Goal: Use online tool/utility

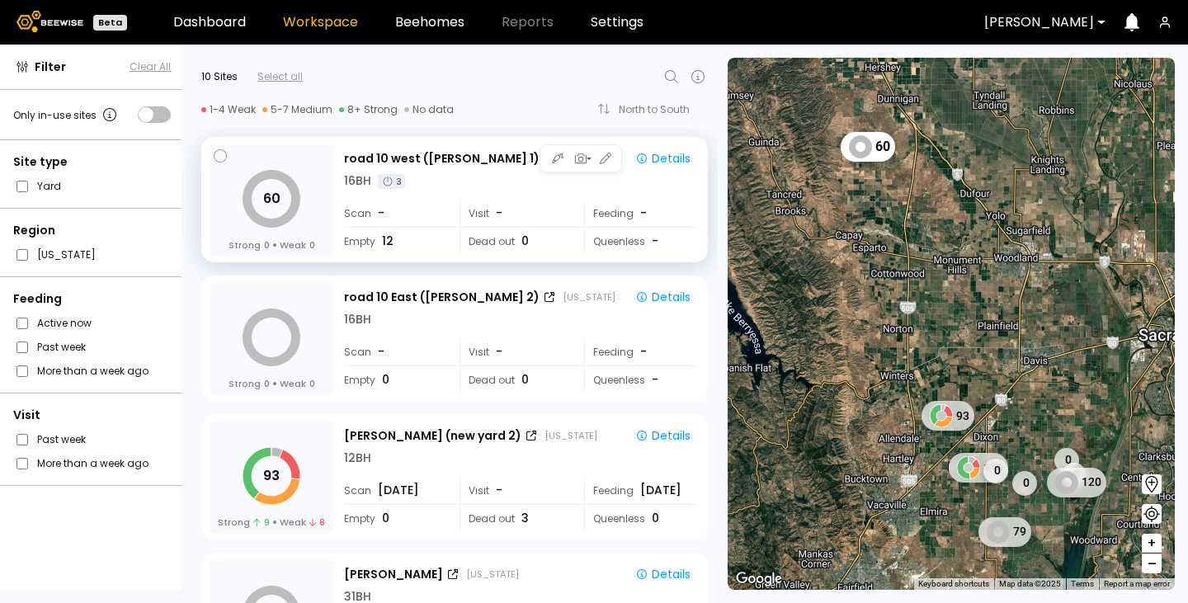
click at [483, 189] on div "16 BH 3" at bounding box center [520, 180] width 353 height 17
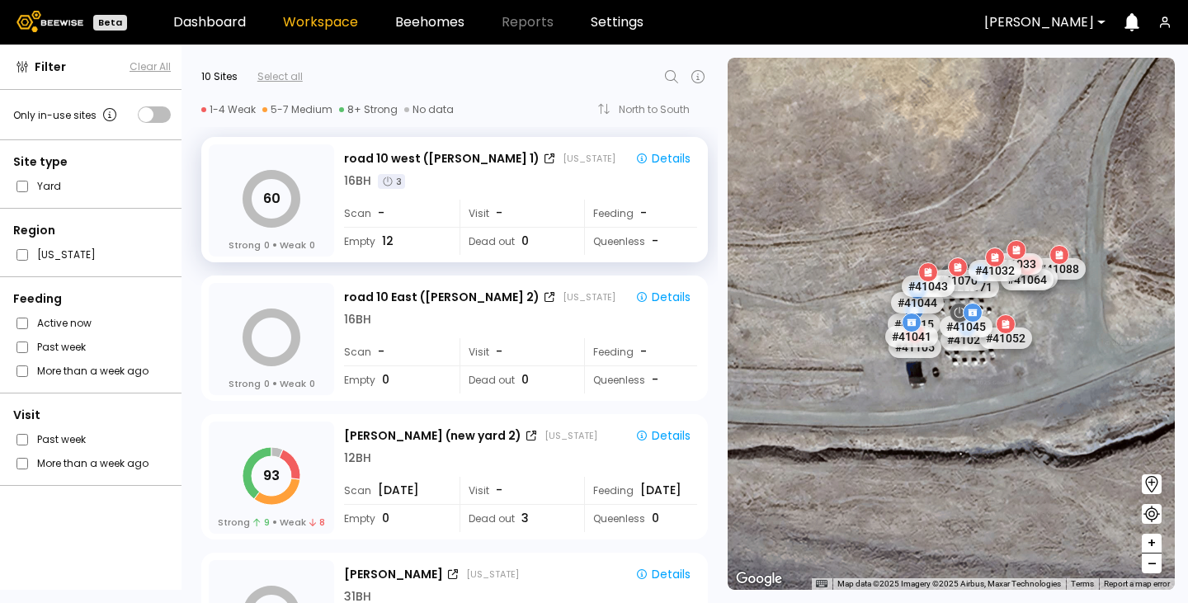
drag, startPoint x: 1069, startPoint y: 323, endPoint x: 742, endPoint y: 405, distance: 337.7
click at [742, 405] on div "# 41073 # 41036 # 40069 # 40702 # 40736 # 40113 # 40203 # 40190 # 40701 # 41038…" at bounding box center [951, 324] width 447 height 532
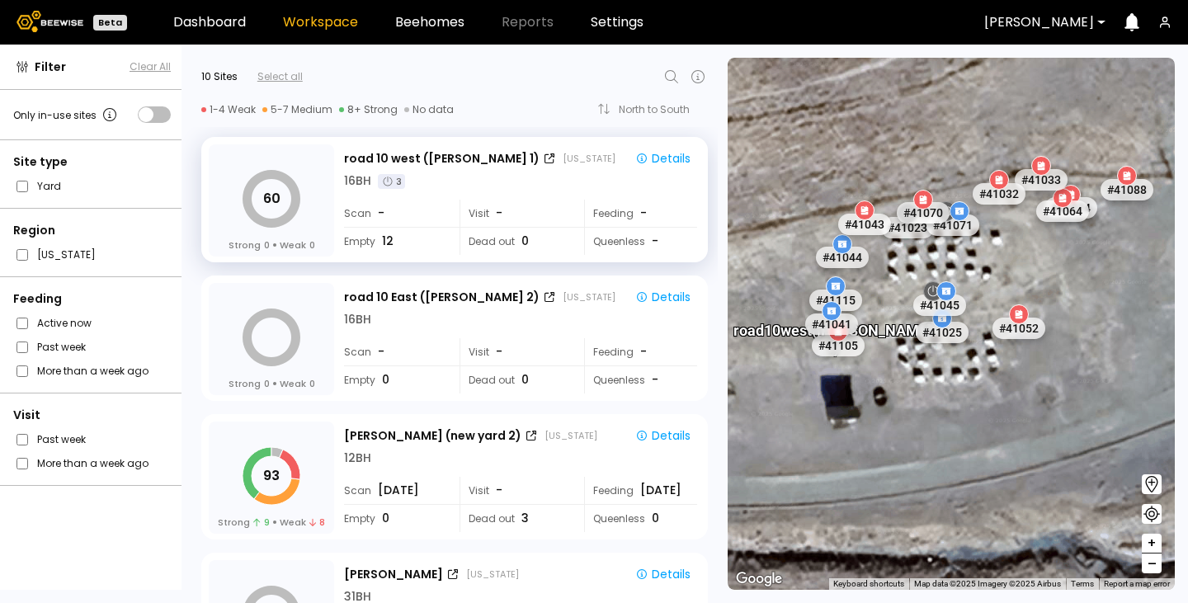
drag, startPoint x: 1034, startPoint y: 229, endPoint x: 959, endPoint y: 273, distance: 86.9
click at [959, 273] on div "# 41073 # 41036 # 40069 # 40702 # 40736 # 40113 # 40203 # 40190 # 40701 # 41038…" at bounding box center [951, 324] width 447 height 532
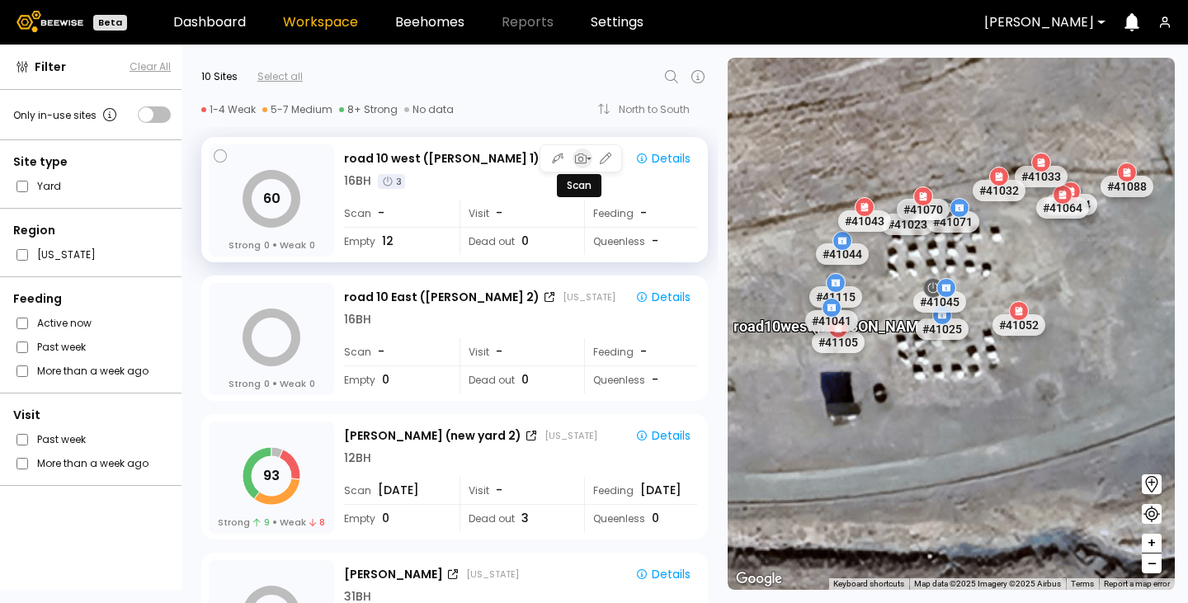
click at [577, 160] on icon "button" at bounding box center [579, 158] width 15 height 15
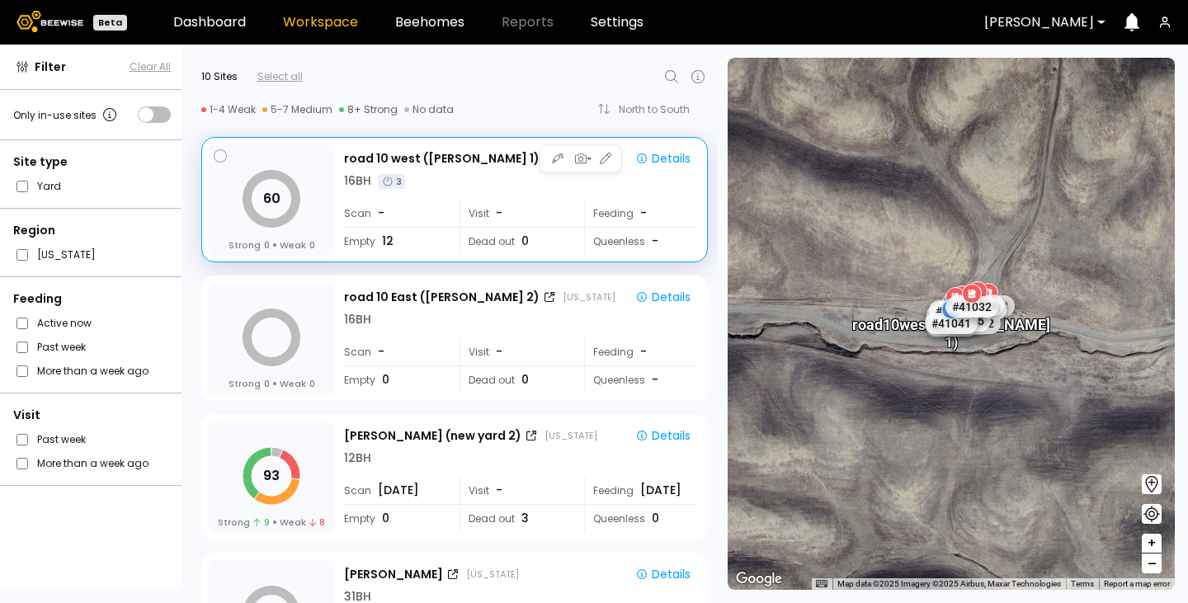
click at [538, 188] on div "16 BH 3" at bounding box center [520, 180] width 353 height 17
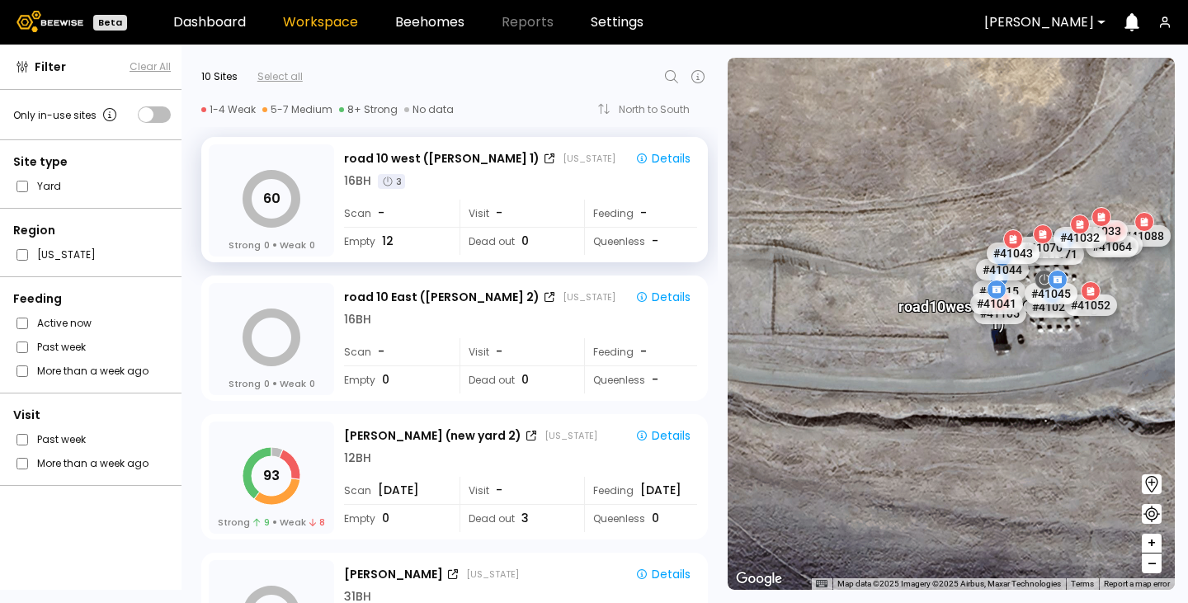
drag, startPoint x: 962, startPoint y: 401, endPoint x: 799, endPoint y: 307, distance: 187.8
click at [799, 307] on div "# 41073 # 41036 # 40069 # 40702 # 40736 # 40113 # 40203 # 40190 # 40701 # 41038…" at bounding box center [951, 324] width 447 height 532
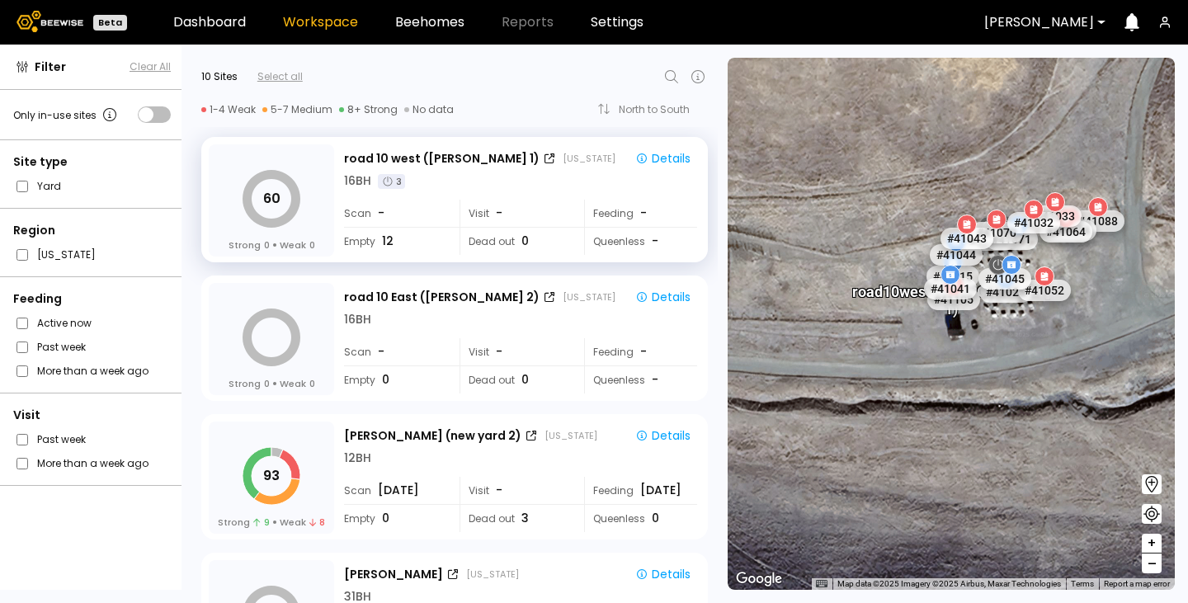
drag, startPoint x: 874, startPoint y: 321, endPoint x: 737, endPoint y: 308, distance: 136.8
click at [737, 308] on div "# 41073 # 41036 # 40069 # 40702 # 40736 # 40113 # 40203 # 40190 # 40701 # 41038…" at bounding box center [951, 324] width 447 height 532
click at [580, 162] on icon "button" at bounding box center [579, 158] width 15 height 15
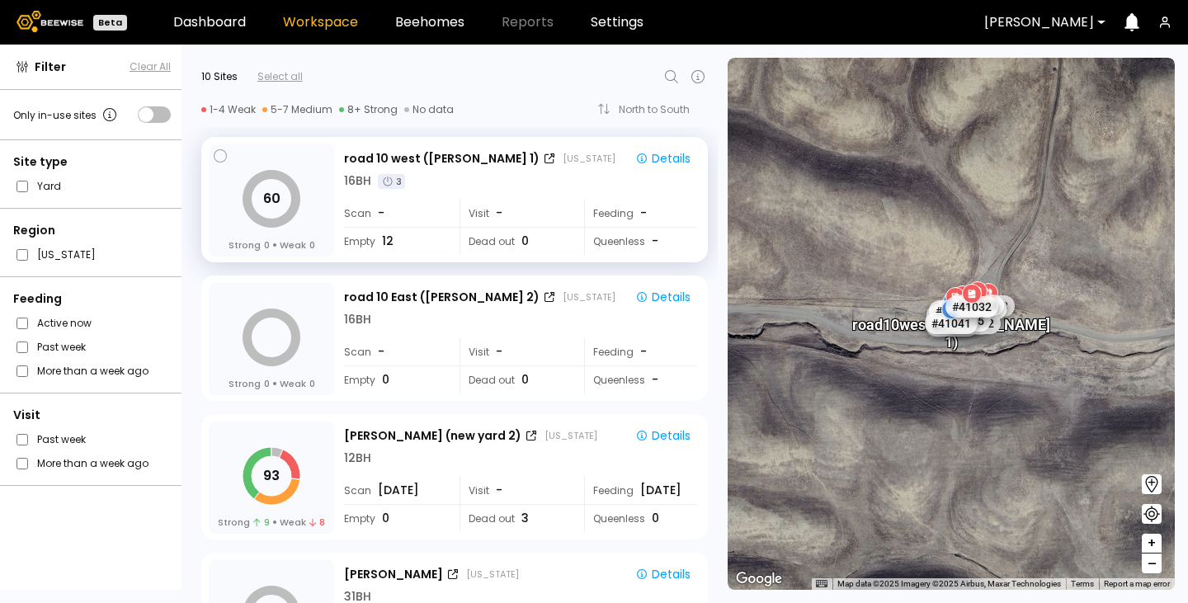
click at [530, 82] on div at bounding box center [492, 77] width 379 height 20
click at [582, 167] on button "button" at bounding box center [582, 158] width 20 height 20
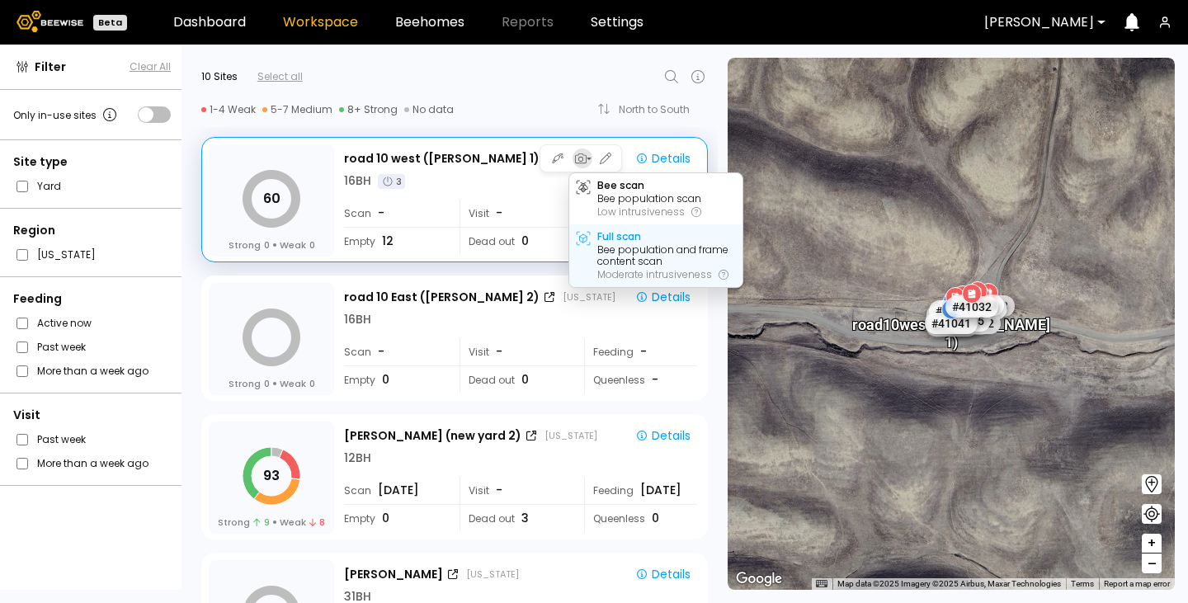
click at [601, 238] on div "Full scan" at bounding box center [619, 237] width 44 height 12
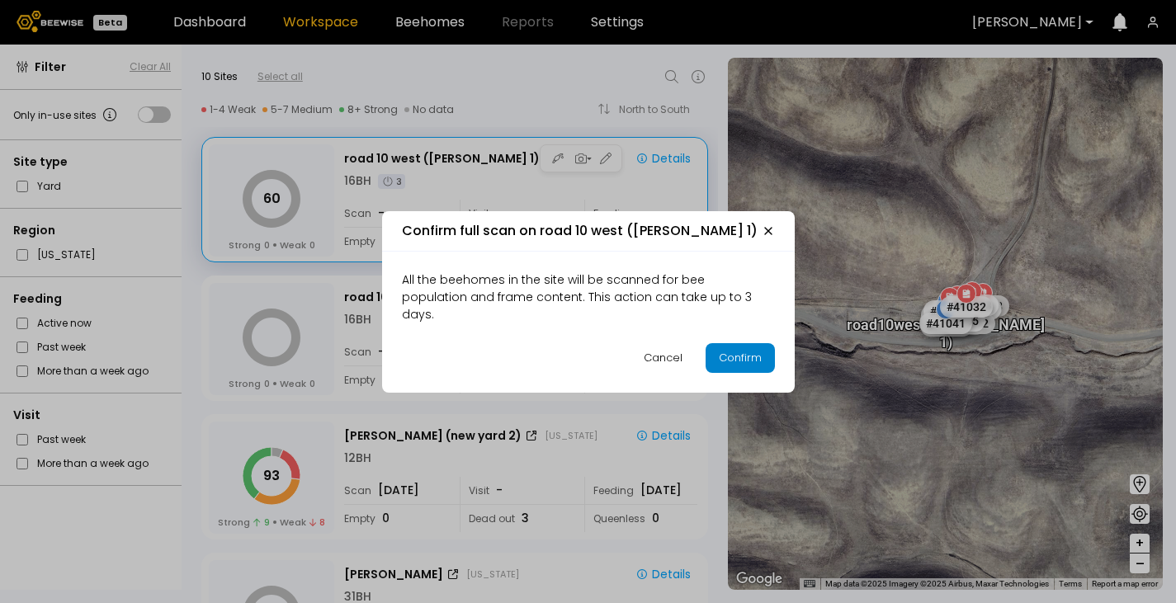
click at [733, 350] on div "Confirm" at bounding box center [740, 358] width 43 height 16
